Goal: Task Accomplishment & Management: Manage account settings

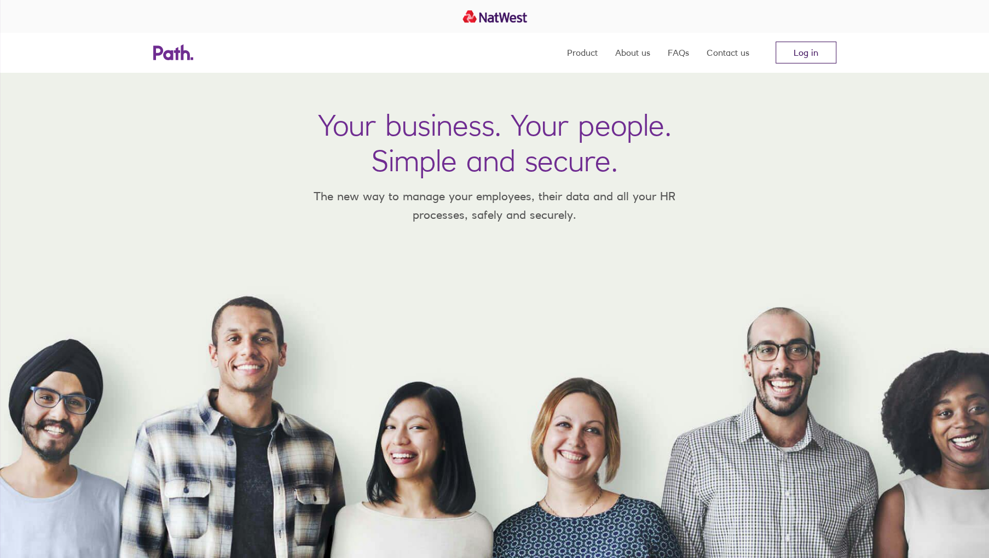
click at [795, 53] on link "Log in" at bounding box center [806, 53] width 61 height 22
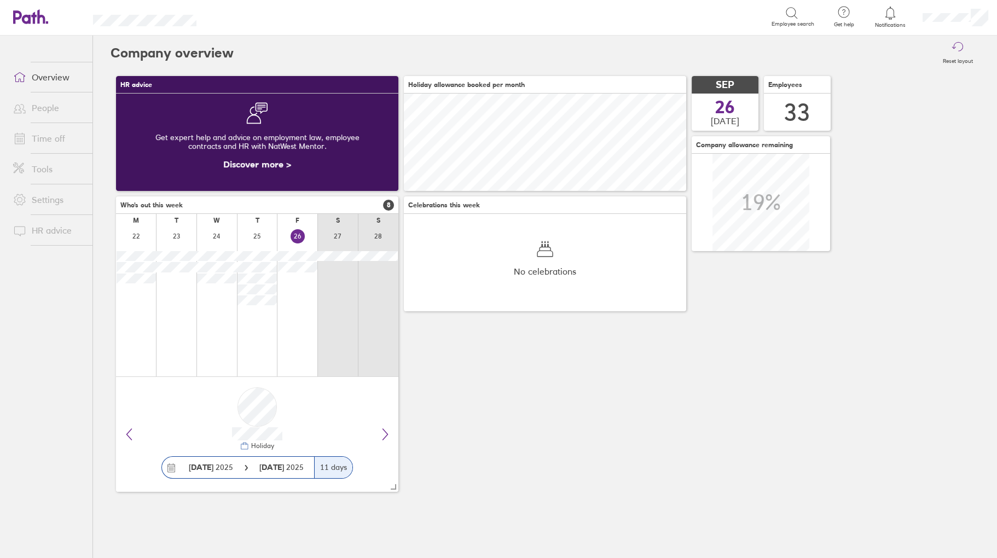
scroll to position [97, 282]
click at [56, 138] on link "Time off" at bounding box center [48, 139] width 88 height 22
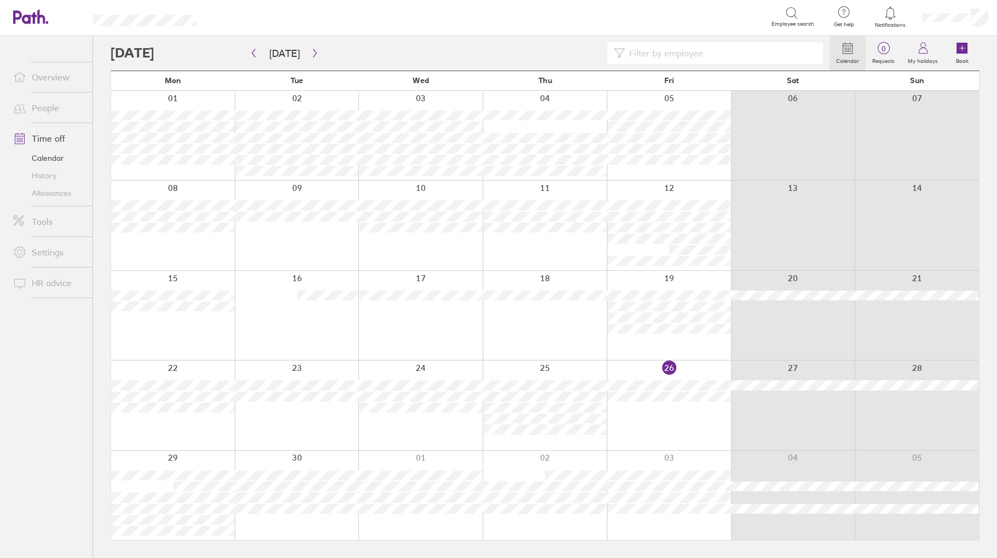
click at [958, 49] on icon at bounding box center [962, 48] width 11 height 11
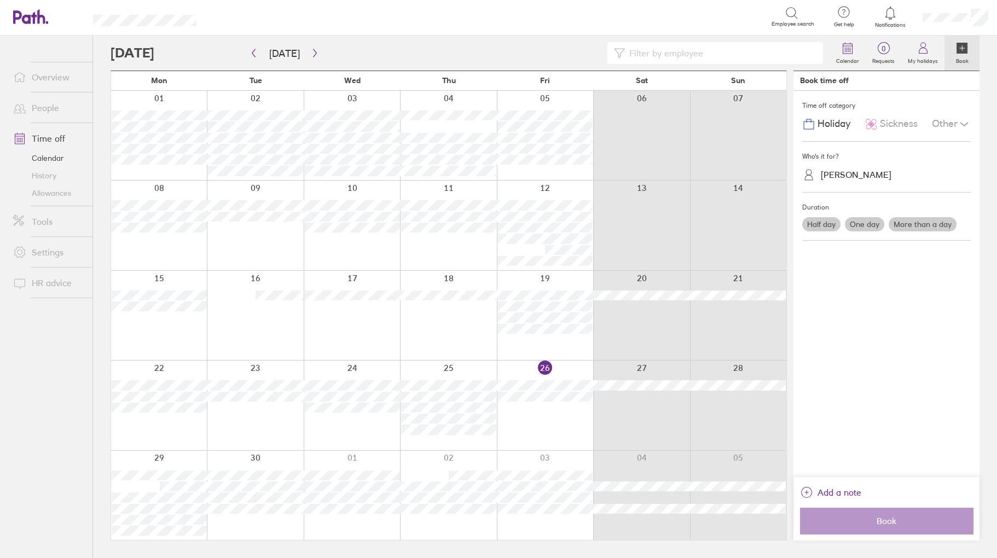
click at [899, 126] on span "Sickness" at bounding box center [899, 123] width 38 height 11
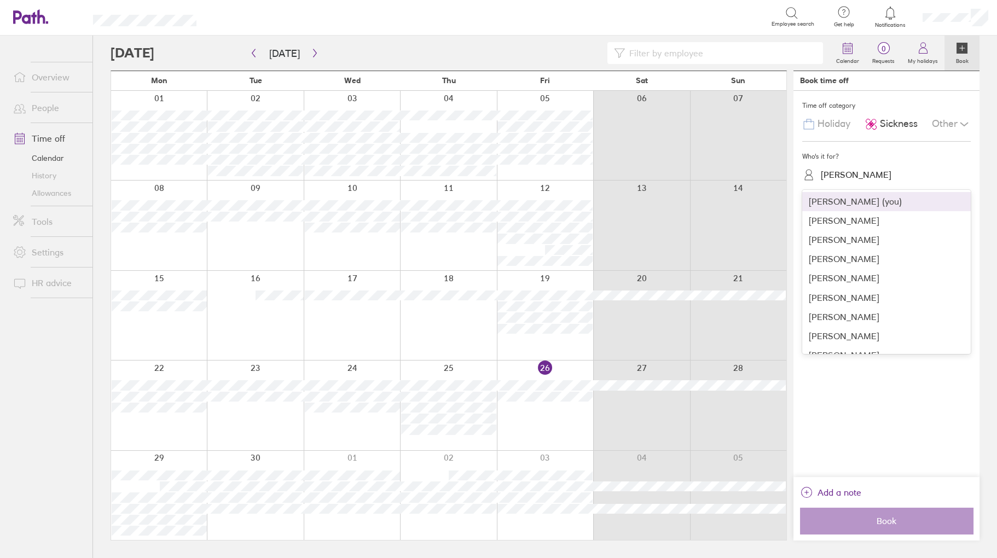
click at [852, 174] on div "[PERSON_NAME]" at bounding box center [856, 175] width 71 height 10
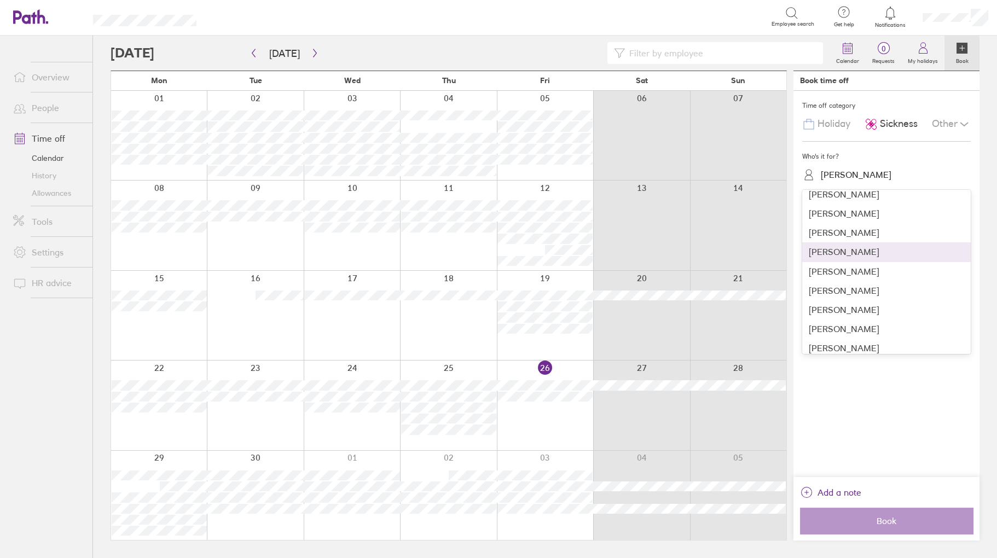
click at [841, 251] on div "[PERSON_NAME]" at bounding box center [886, 251] width 169 height 19
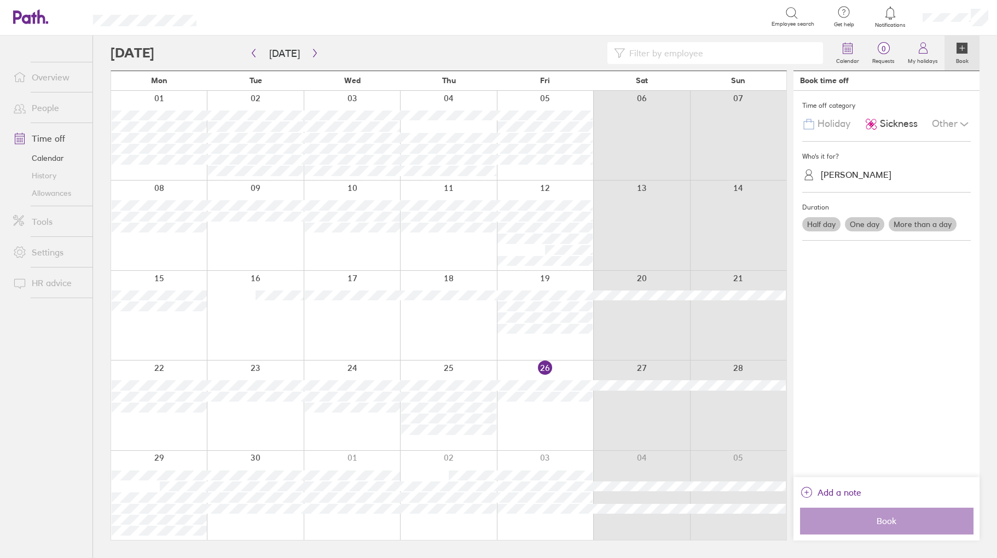
click at [865, 222] on label "One day" at bounding box center [864, 224] width 39 height 14
click at [0, 0] on input "One day" at bounding box center [0, 0] width 0 height 0
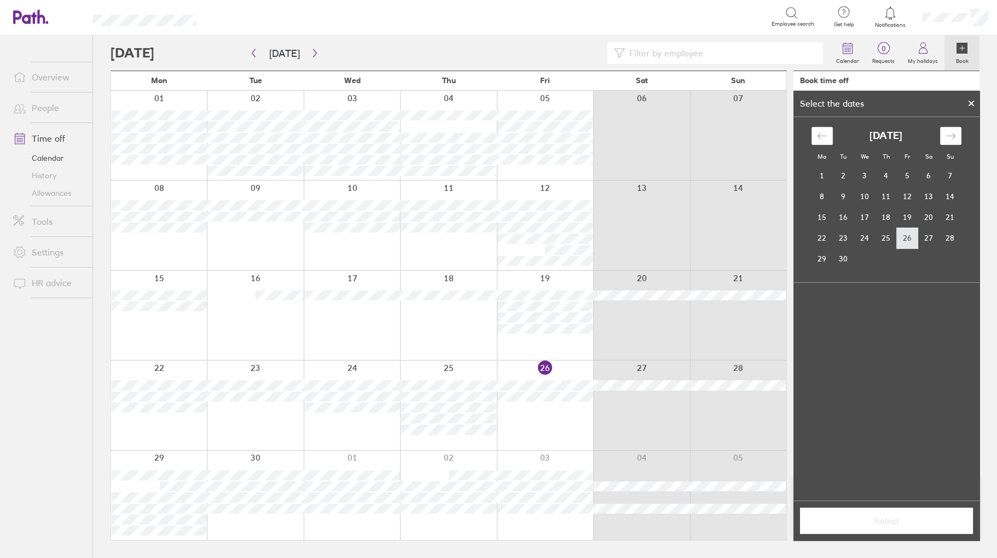
click at [908, 236] on td "26" at bounding box center [907, 238] width 21 height 21
click at [892, 512] on button "Select" at bounding box center [886, 521] width 173 height 26
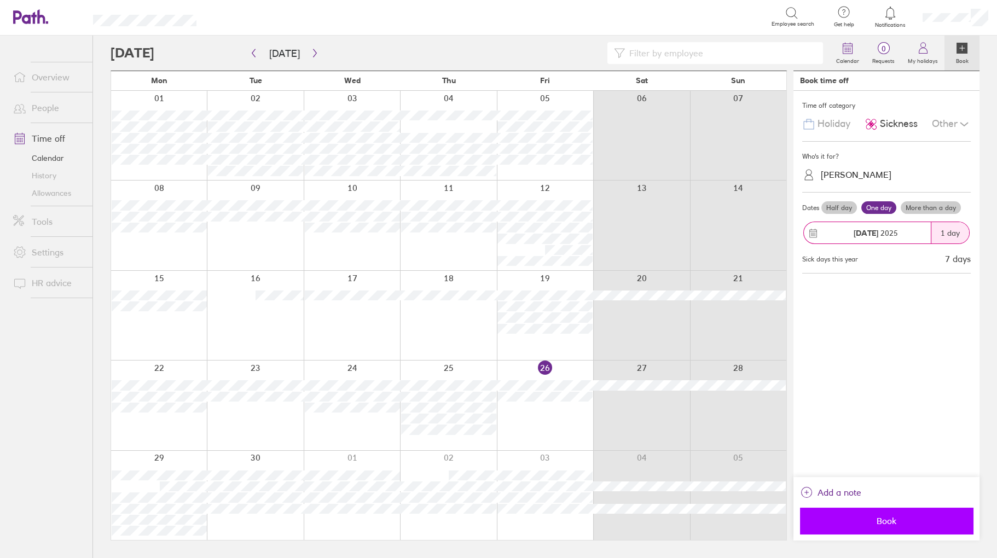
click at [895, 521] on span "Book" at bounding box center [887, 521] width 158 height 10
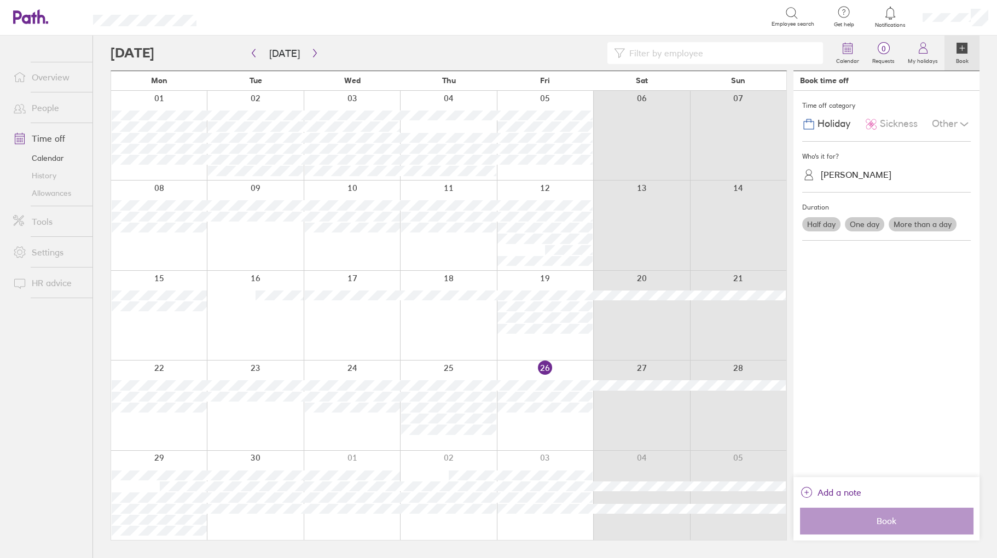
click at [895, 123] on span "Sickness" at bounding box center [899, 123] width 38 height 11
click at [859, 174] on div "[PERSON_NAME]" at bounding box center [856, 175] width 71 height 10
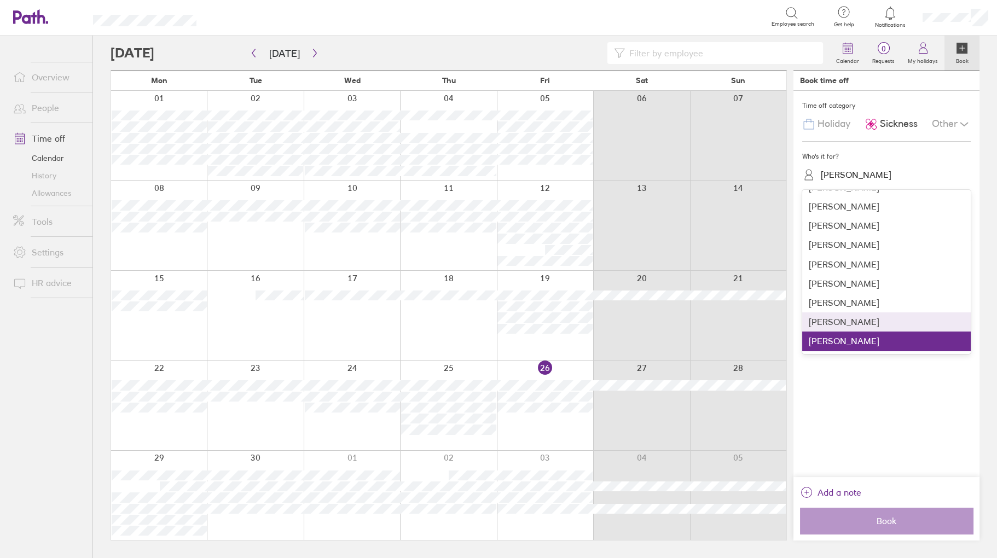
scroll to position [164, 0]
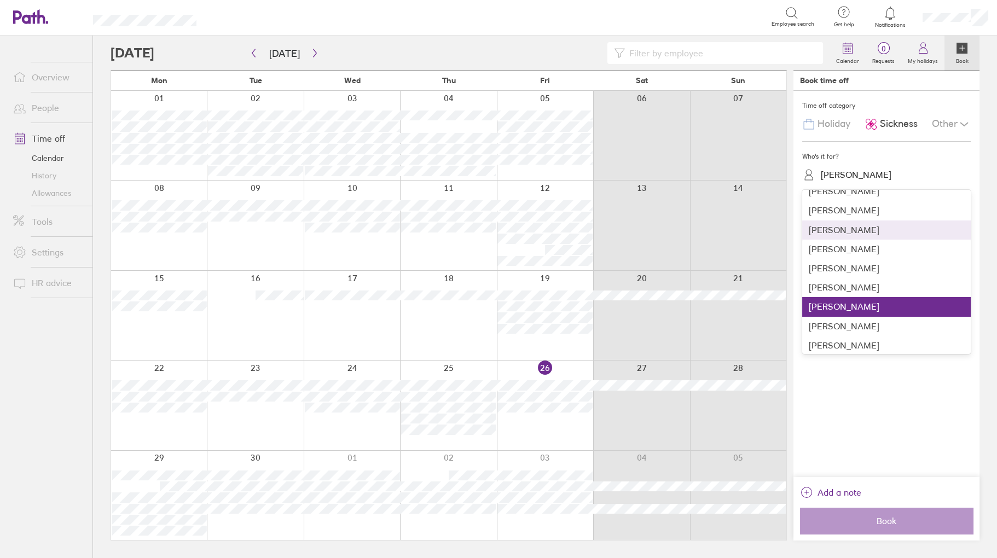
click at [835, 232] on div "[PERSON_NAME]" at bounding box center [886, 230] width 169 height 19
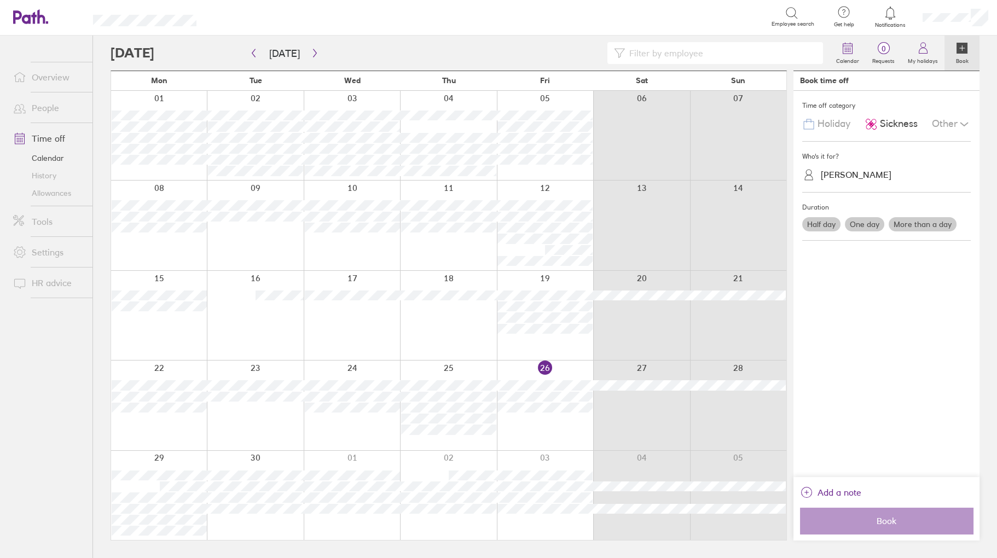
click at [859, 224] on label "One day" at bounding box center [864, 224] width 39 height 14
click at [0, 0] on input "One day" at bounding box center [0, 0] width 0 height 0
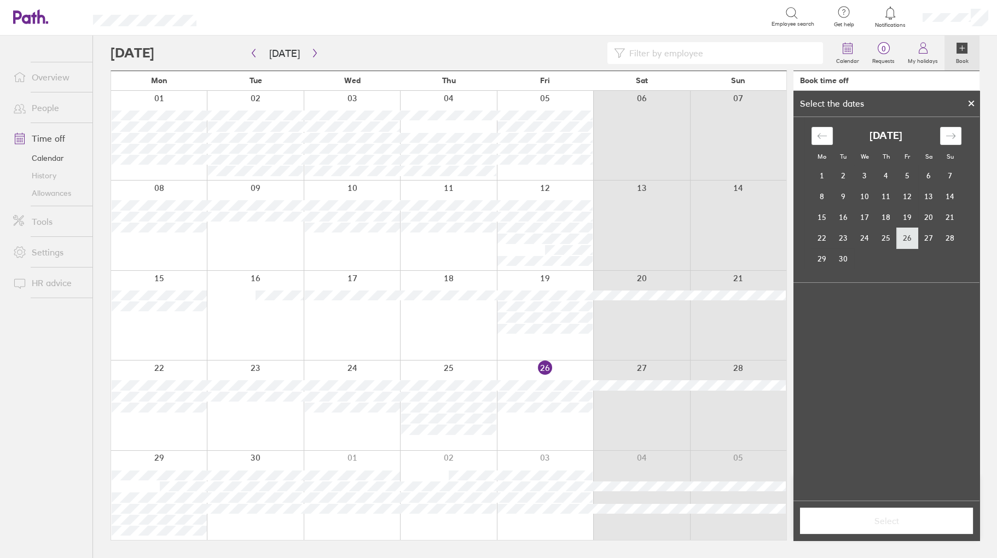
click at [905, 236] on td "26" at bounding box center [907, 238] width 21 height 21
click at [869, 523] on span "Select" at bounding box center [887, 521] width 158 height 10
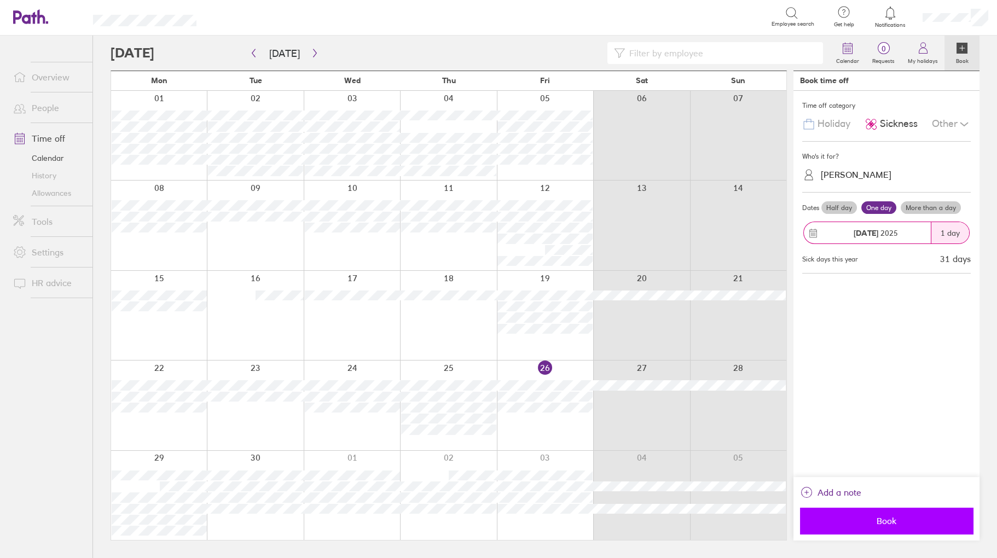
click at [891, 522] on span "Book" at bounding box center [887, 521] width 158 height 10
